Goal: Information Seeking & Learning: Find contact information

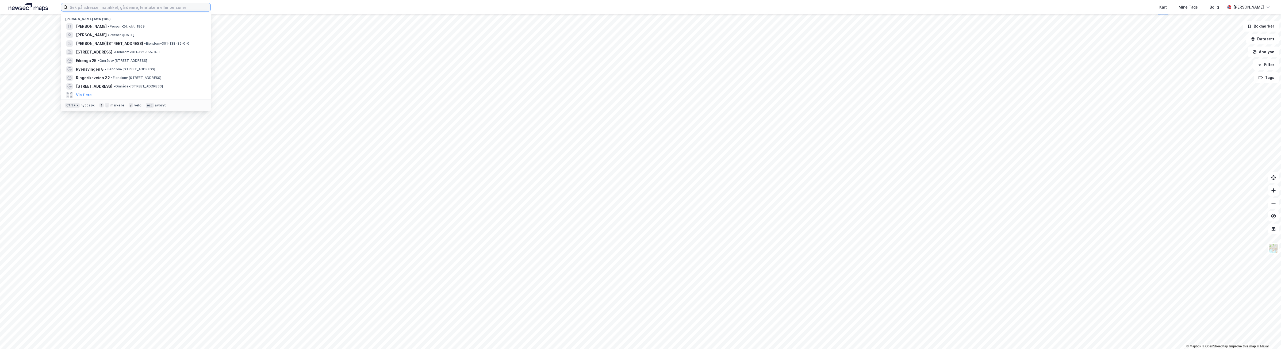
click at [122, 6] on input at bounding box center [139, 7] width 143 height 8
type input "robsrudskogen 15"
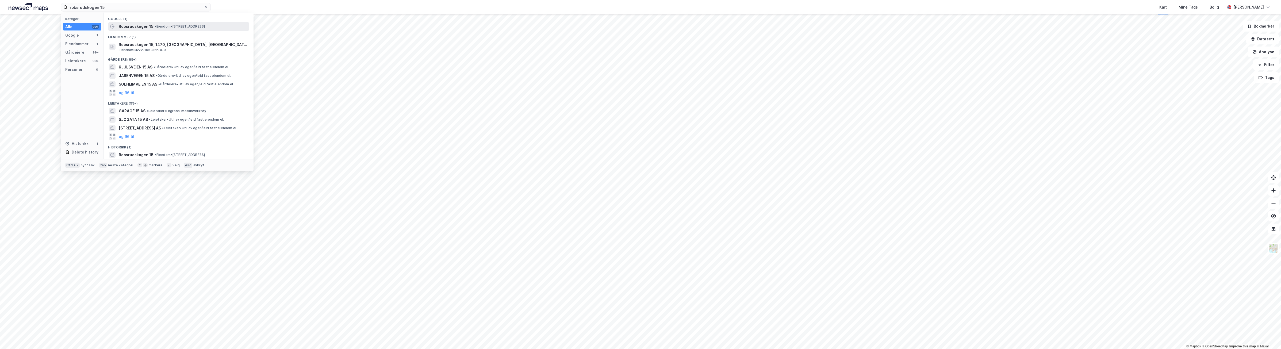
click at [150, 26] on span "Robsrudskogen 15" at bounding box center [136, 26] width 35 height 6
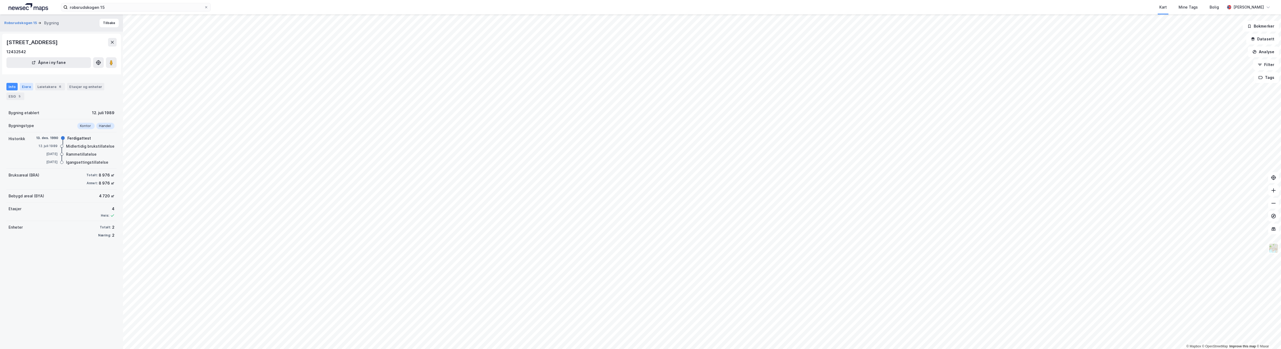
click at [23, 87] on div "Eiere" at bounding box center [26, 86] width 13 height 7
click at [32, 133] on link "Lørenskog, 105/322/0/1" at bounding box center [45, 134] width 43 height 5
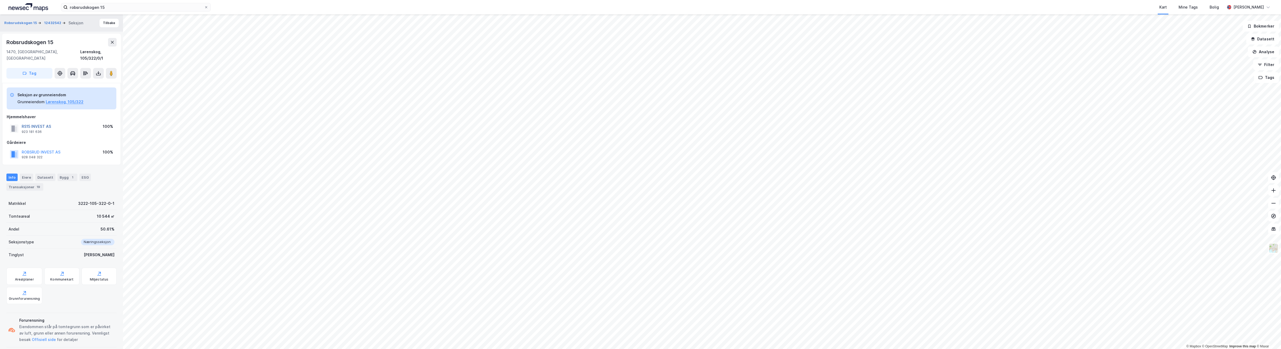
click at [0, 0] on button "RS15 INVEST AS" at bounding box center [0, 0] width 0 height 0
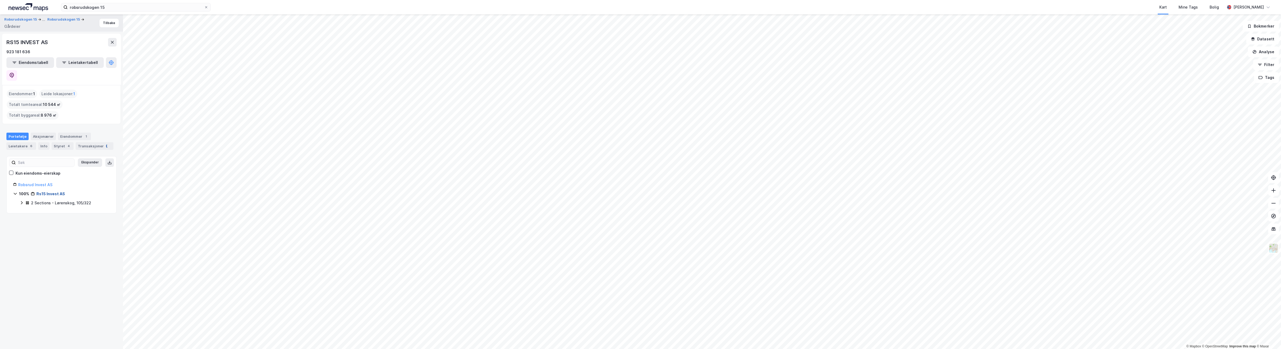
click at [45, 191] on link "Rs15 Invest AS" at bounding box center [50, 193] width 29 height 5
click at [48, 191] on link "Rs15 Invest AS" at bounding box center [50, 193] width 29 height 5
click at [105, 63] on div "Eiendomstabell Leietakertabell" at bounding box center [61, 69] width 110 height 24
click at [14, 73] on icon at bounding box center [11, 75] width 5 height 5
